Goal: Information Seeking & Learning: Learn about a topic

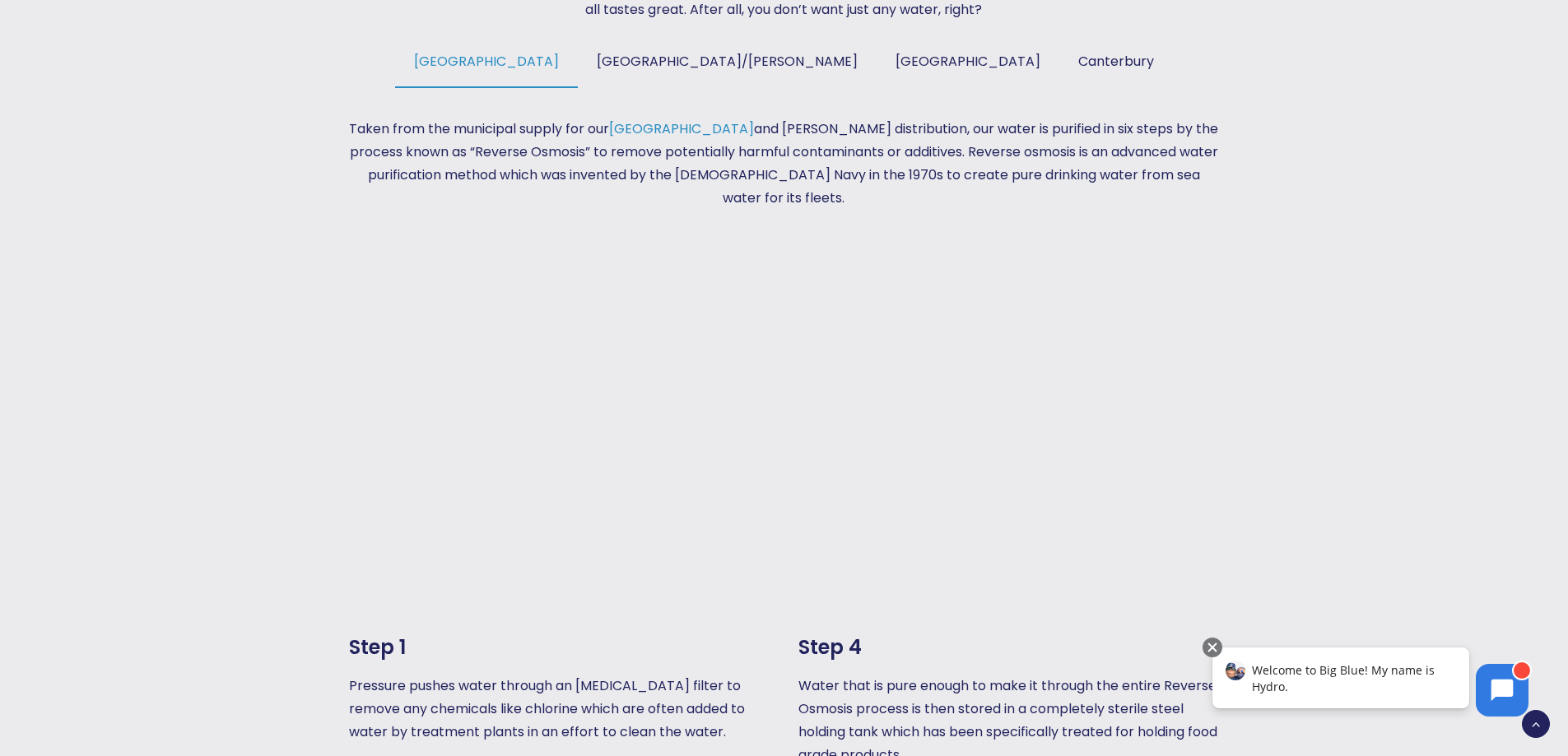
scroll to position [987, 0]
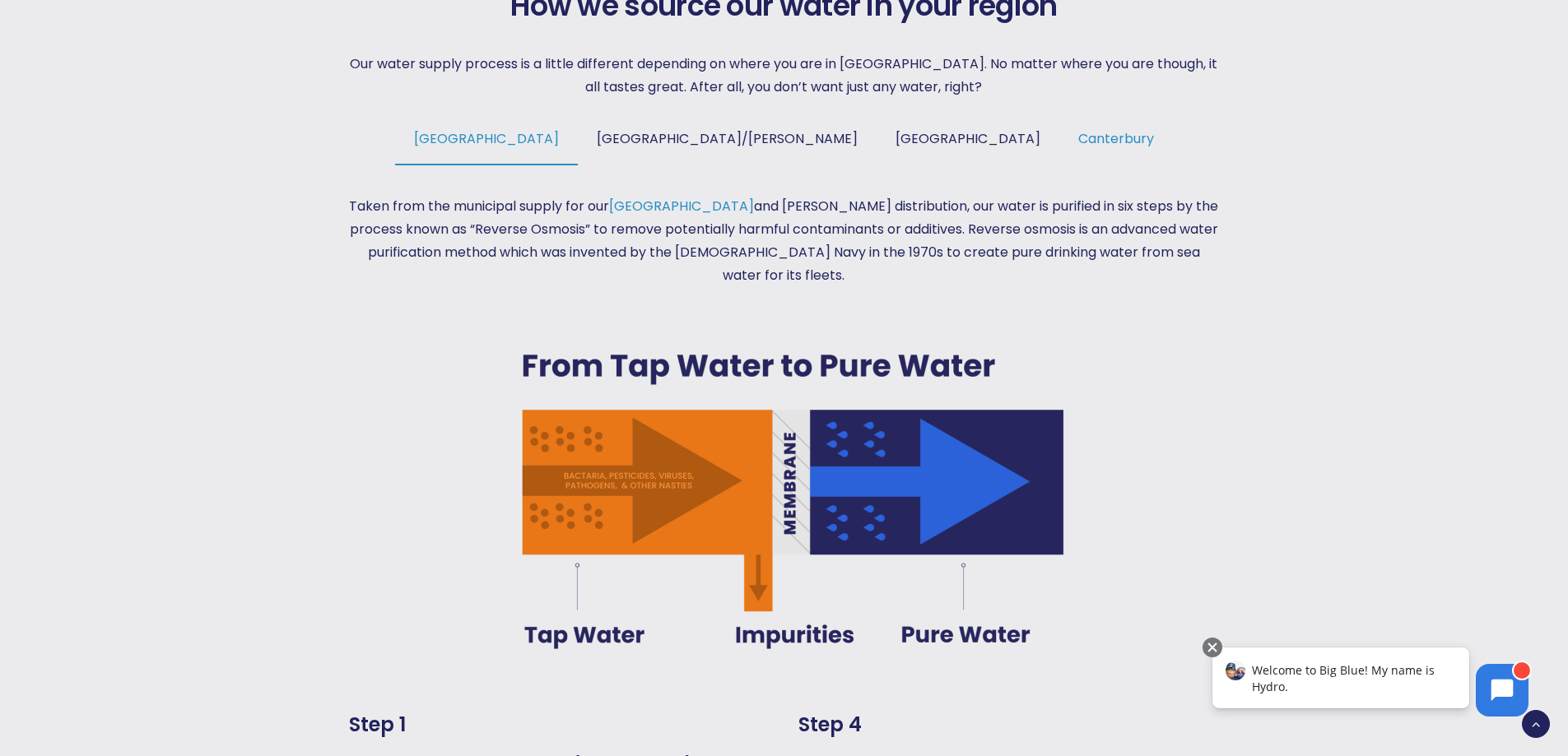
click at [1078, 135] on span "Canterbury" at bounding box center [1116, 138] width 76 height 19
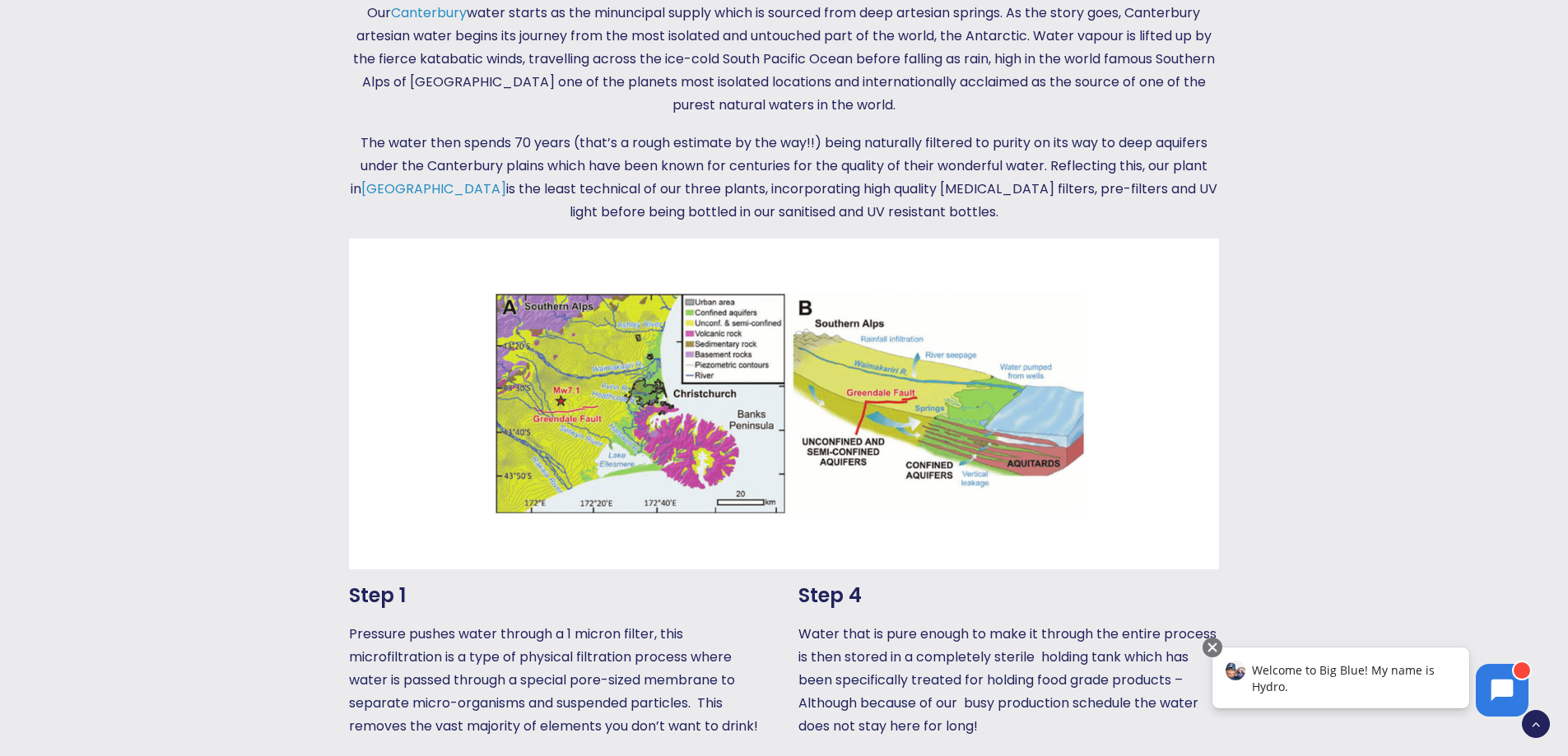
scroll to position [1152, 0]
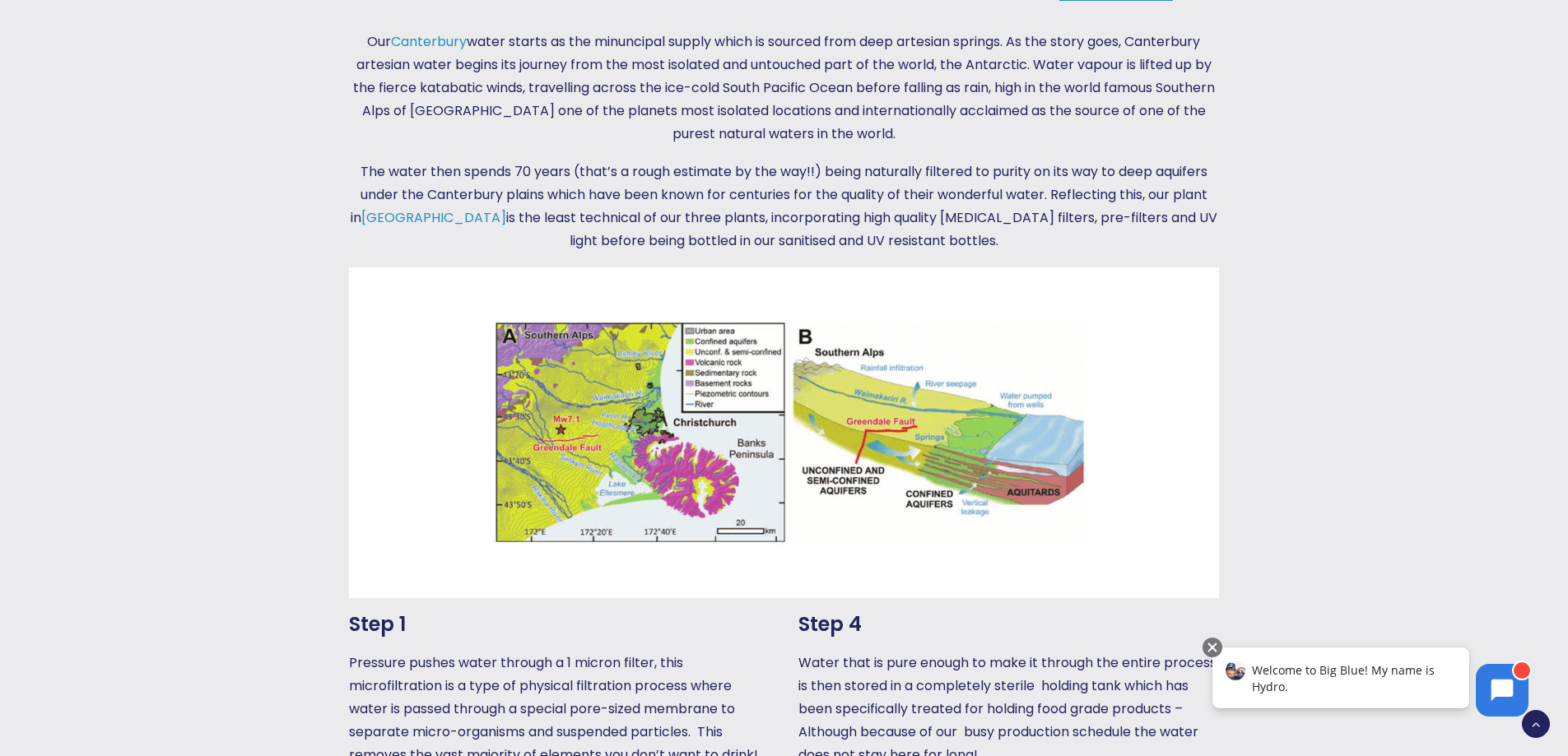
click at [987, 137] on p "Our Canterbury water starts as the minuncipal supply which is sourced from deep…" at bounding box center [784, 88] width 869 height 115
drag, startPoint x: 1467, startPoint y: 409, endPoint x: 1437, endPoint y: 400, distance: 31.3
click at [1467, 409] on div at bounding box center [1438, 494] width 261 height 1518
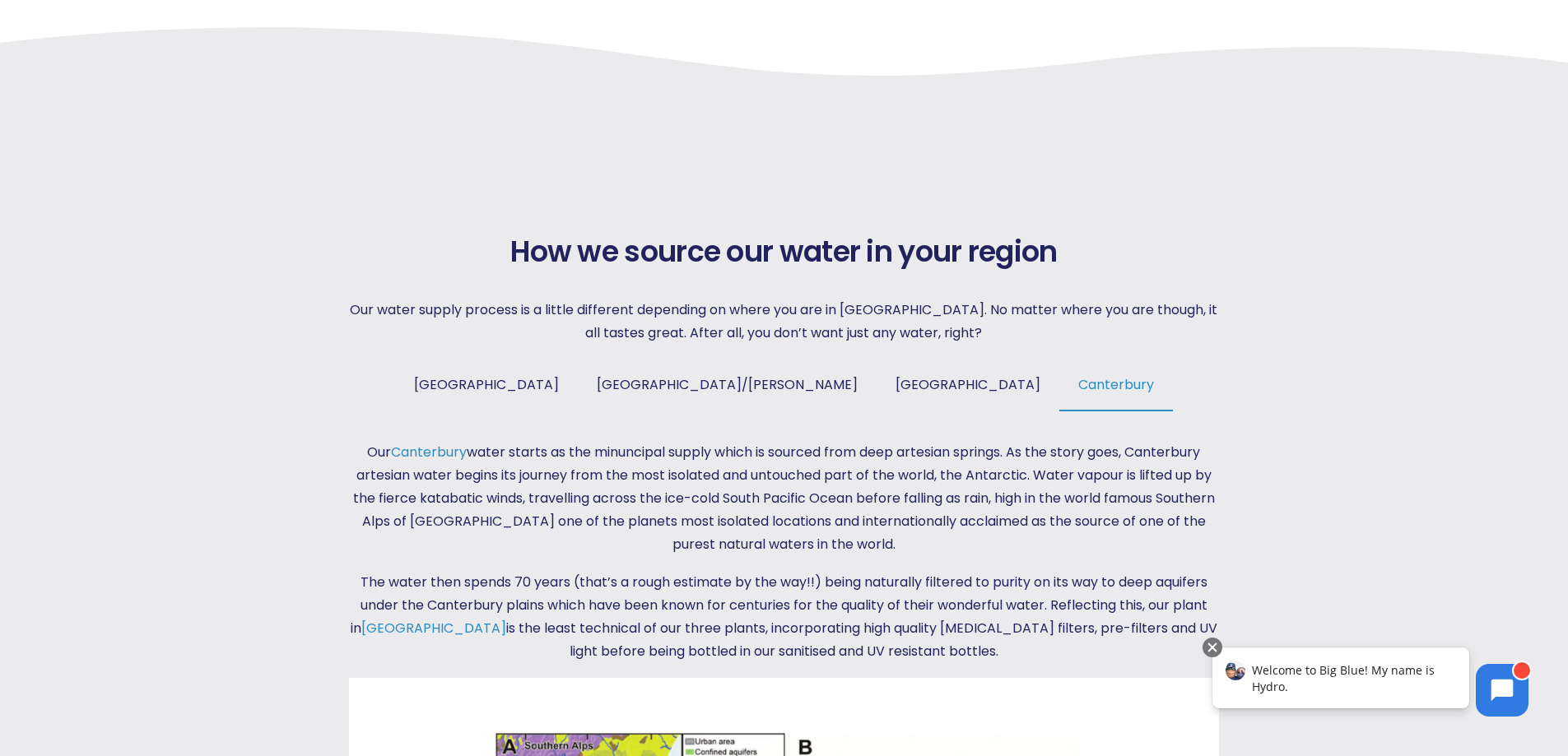
scroll to position [740, 0]
click at [992, 458] on p "Our Canterbury water starts as the minuncipal supply which is sourced from deep…" at bounding box center [784, 499] width 869 height 115
drag, startPoint x: 816, startPoint y: 457, endPoint x: 796, endPoint y: 457, distance: 20.0
click at [806, 457] on p "Our Canterbury water starts as the minuncipal supply which is sourced from deep…" at bounding box center [784, 499] width 869 height 115
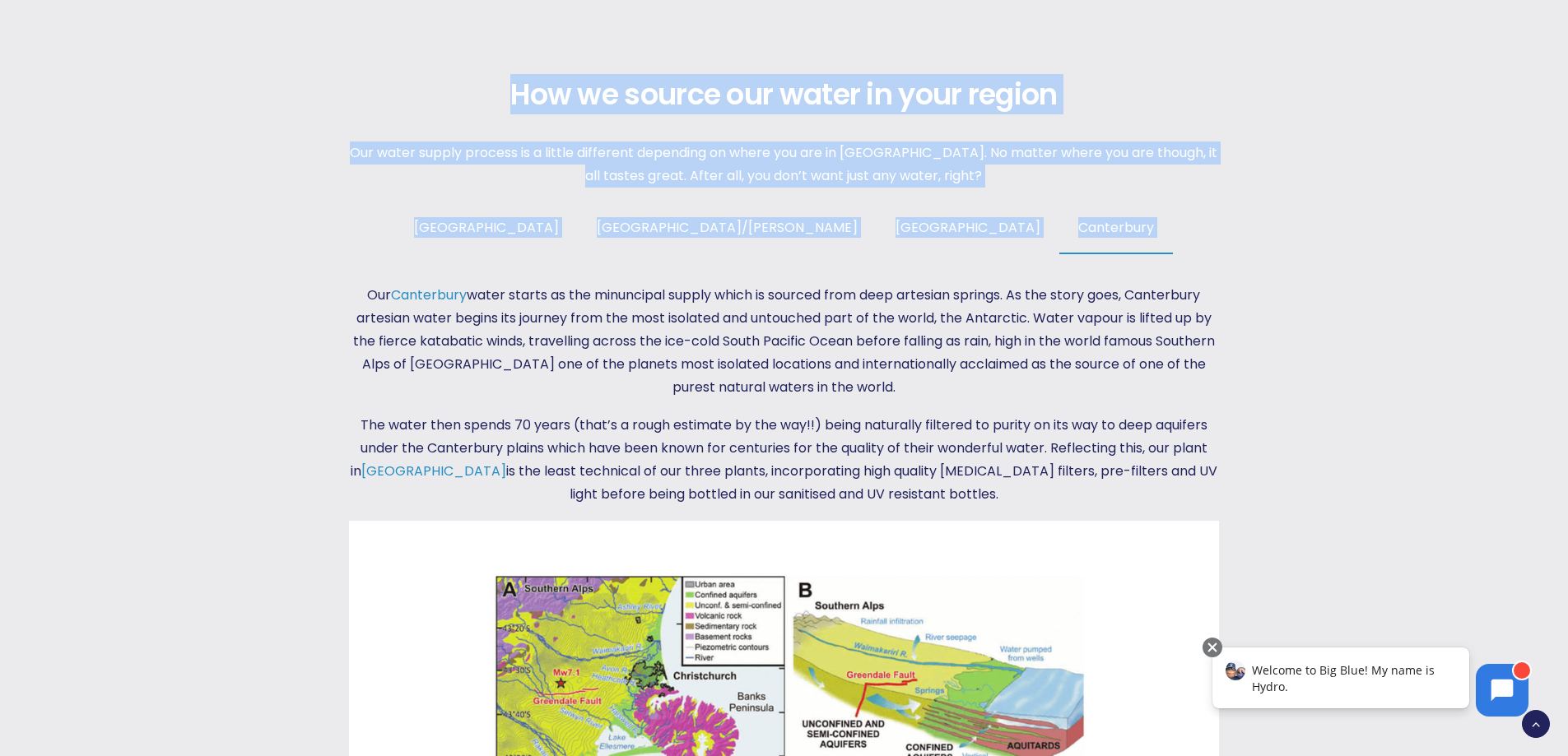
scroll to position [905, 0]
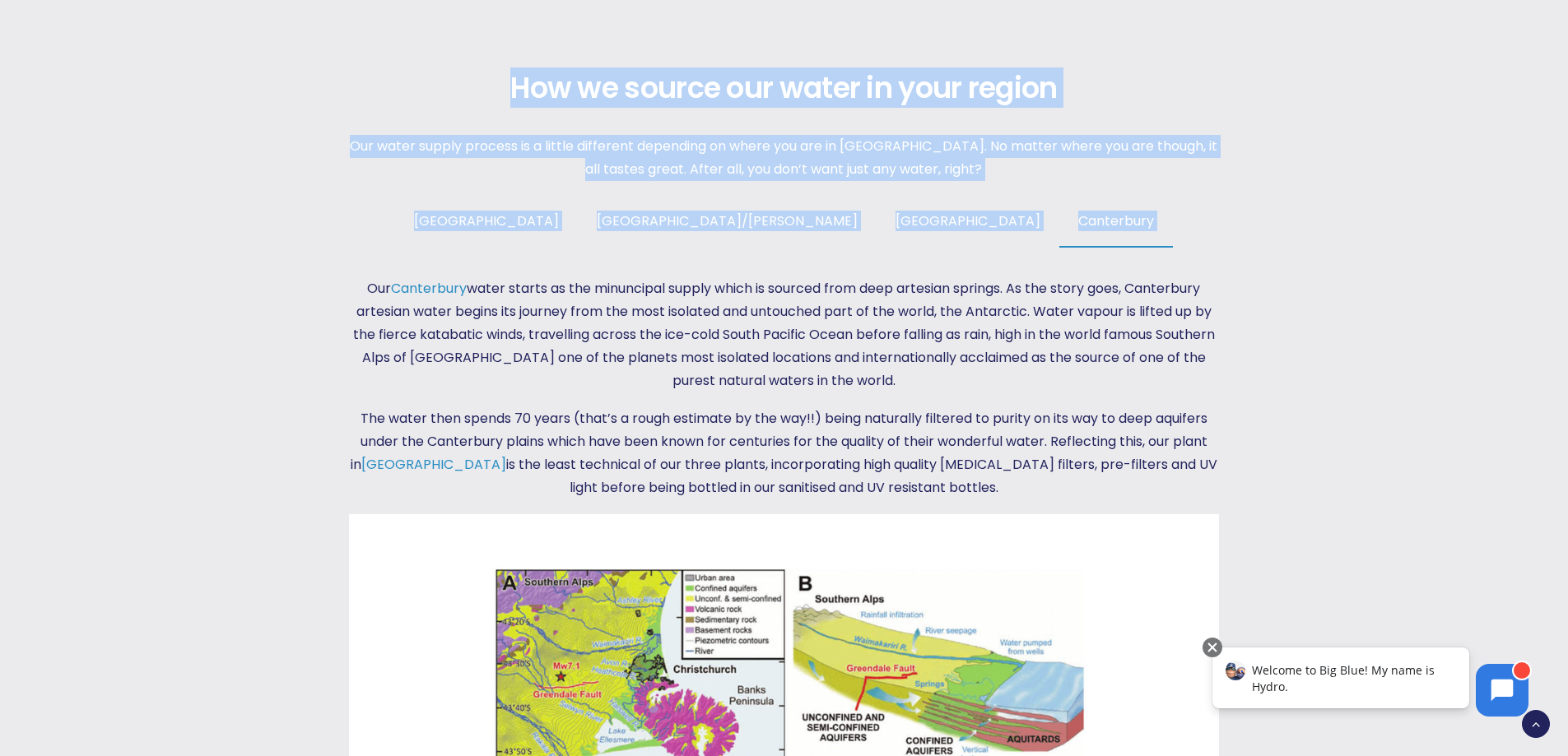
drag, startPoint x: 360, startPoint y: 448, endPoint x: 995, endPoint y: 489, distance: 636.3
click at [995, 489] on div "Our Canterbury water starts as the minuncipal supply which is sourced from deep…" at bounding box center [784, 388] width 869 height 222
copy div "Lor Ipsumdolor sitam consec ad eli seddoeiusm tempor incid ut laboree dolo magn…"
